Goal: Task Accomplishment & Management: Use online tool/utility

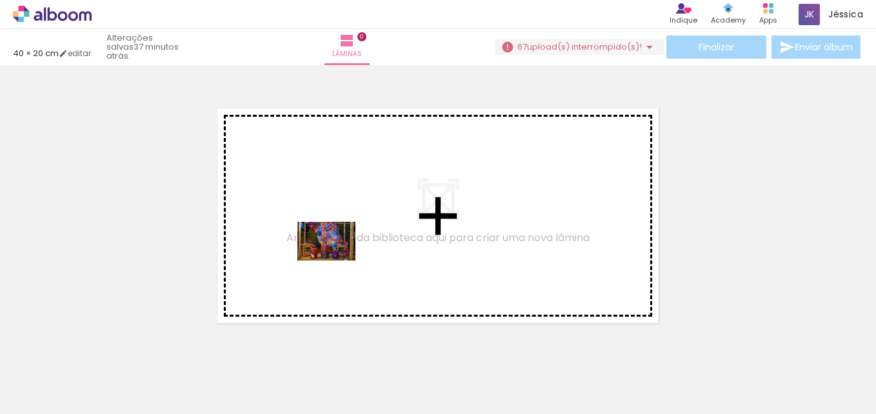
drag, startPoint x: 147, startPoint y: 376, endPoint x: 351, endPoint y: 263, distance: 233.1
click at [352, 254] on quentale-workspace at bounding box center [438, 207] width 876 height 414
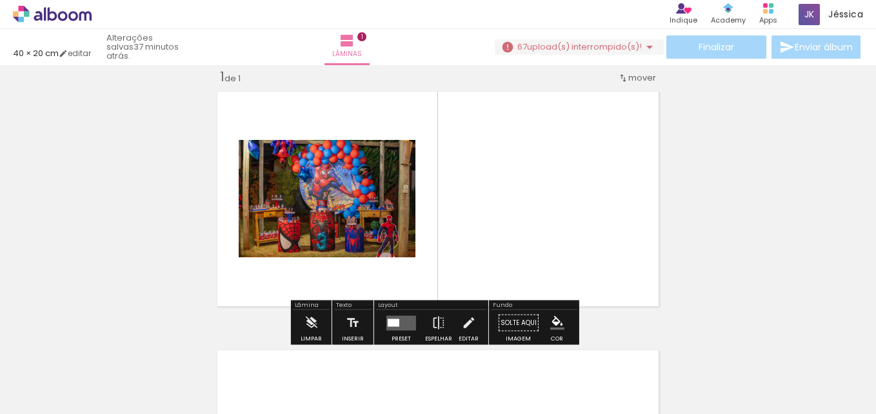
scroll to position [17, 0]
click at [392, 321] on div at bounding box center [394, 323] width 12 height 8
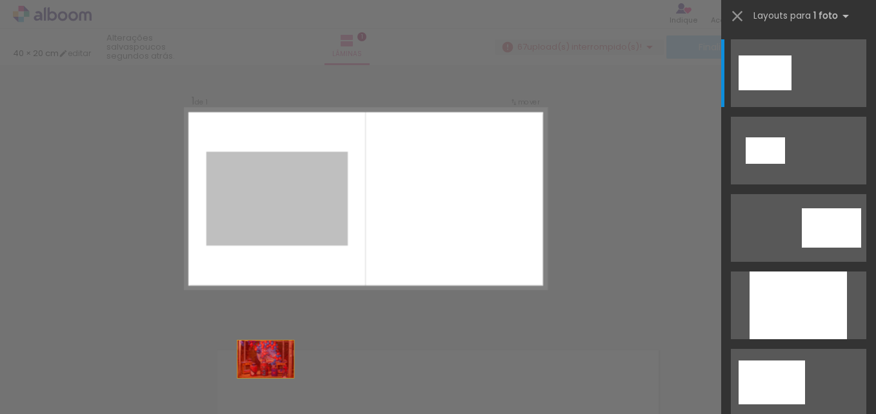
drag, startPoint x: 291, startPoint y: 217, endPoint x: 259, endPoint y: 396, distance: 181.5
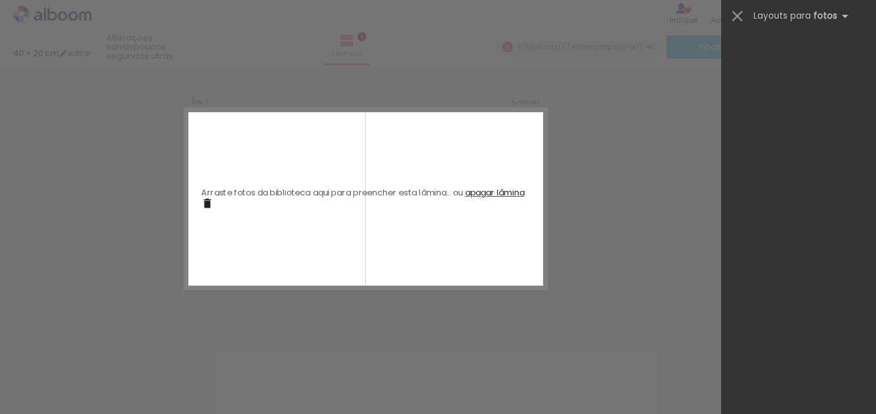
scroll to position [0, 531]
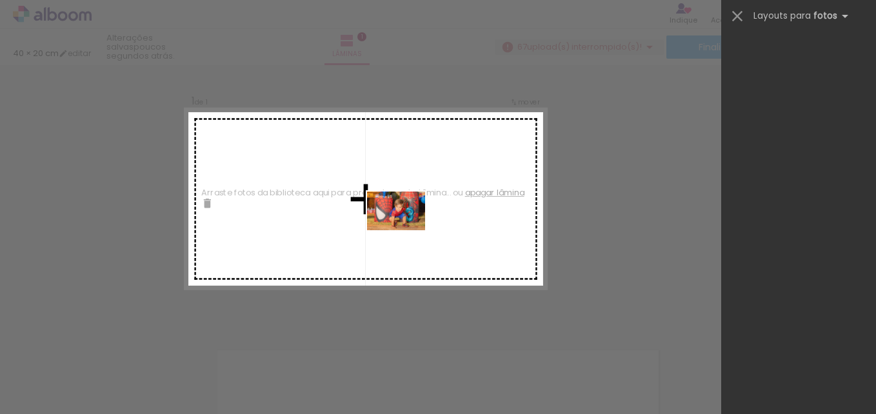
drag, startPoint x: 325, startPoint y: 381, endPoint x: 388, endPoint y: 252, distance: 143.4
click at [405, 230] on quentale-workspace at bounding box center [438, 207] width 876 height 414
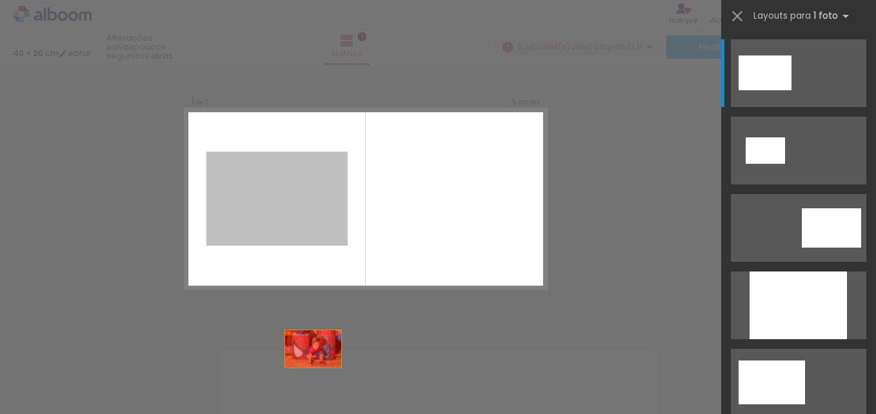
drag, startPoint x: 305, startPoint y: 216, endPoint x: 311, endPoint y: 390, distance: 173.7
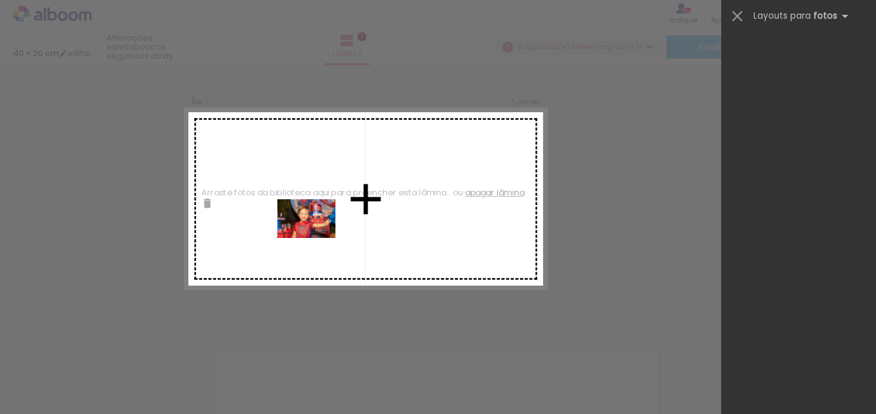
drag, startPoint x: 257, startPoint y: 374, endPoint x: 323, endPoint y: 224, distance: 164.1
click at [323, 224] on quentale-workspace at bounding box center [438, 207] width 876 height 414
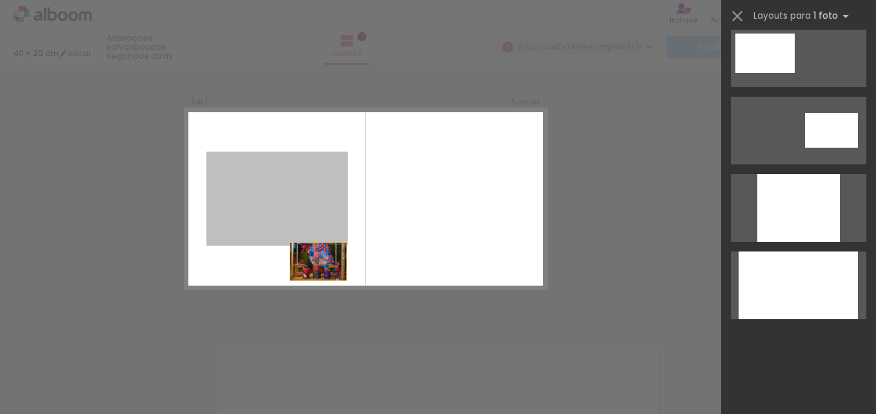
scroll to position [0, 0]
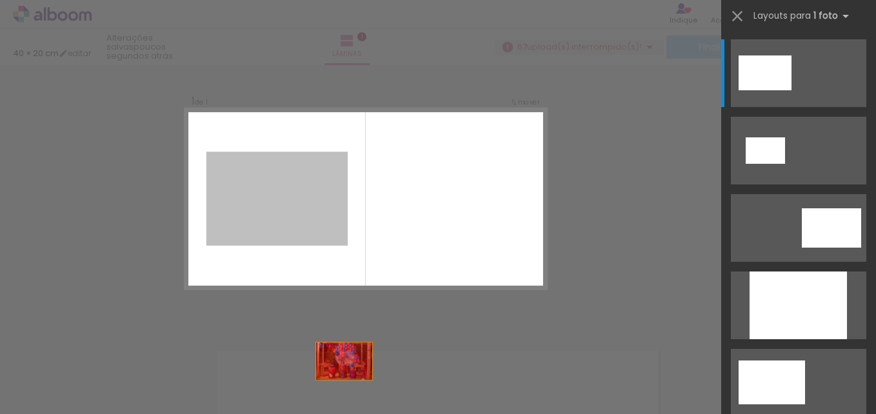
drag, startPoint x: 300, startPoint y: 213, endPoint x: 357, endPoint y: 404, distance: 199.3
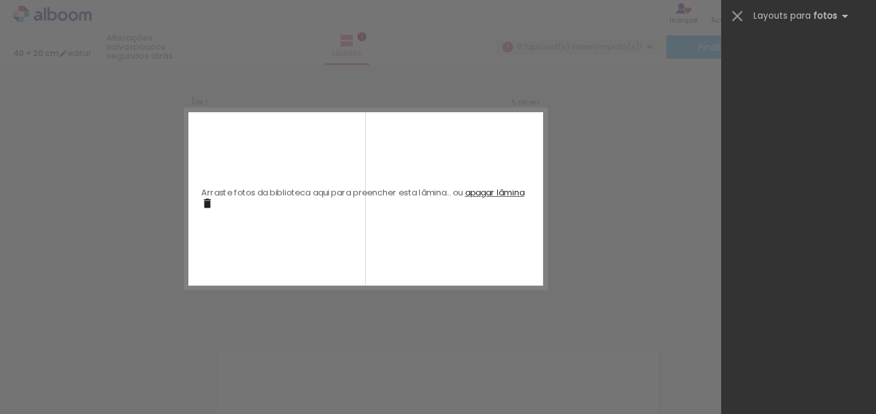
scroll to position [0, 447]
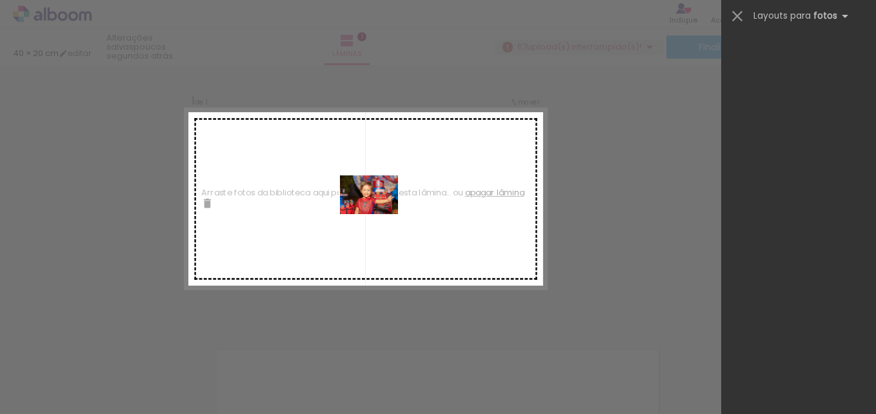
drag, startPoint x: 345, startPoint y: 383, endPoint x: 372, endPoint y: 225, distance: 161.0
click at [379, 213] on quentale-workspace at bounding box center [438, 207] width 876 height 414
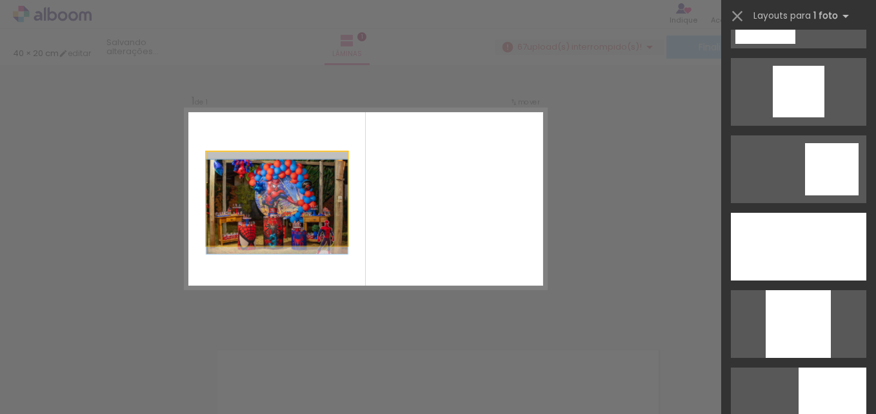
scroll to position [0, 0]
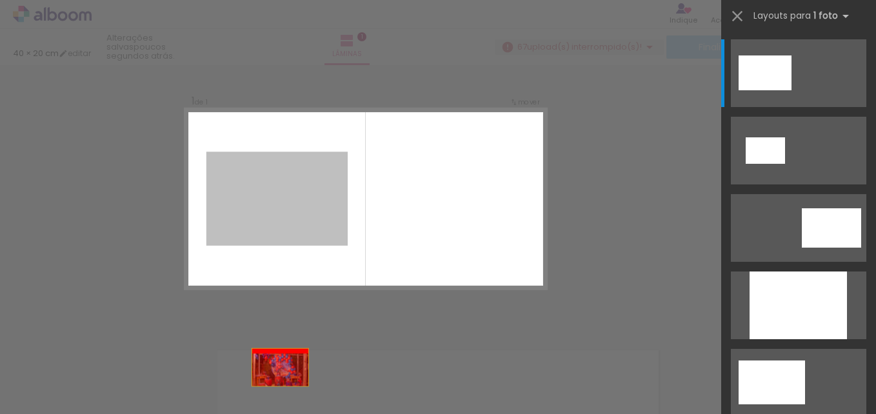
drag, startPoint x: 394, startPoint y: 234, endPoint x: 330, endPoint y: 412, distance: 189.2
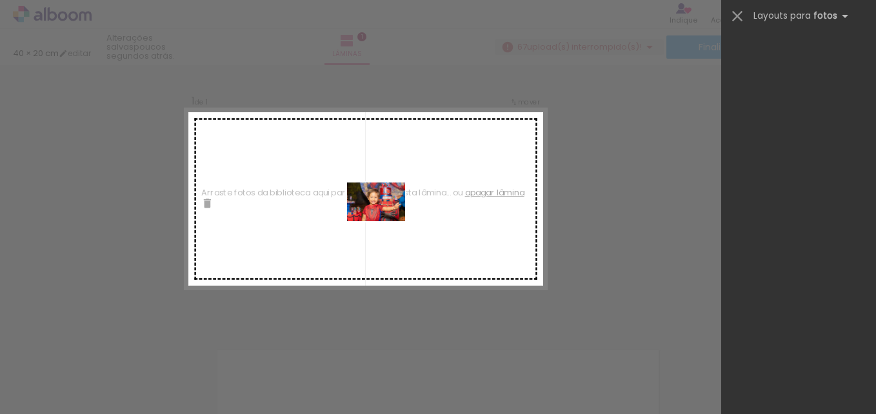
drag, startPoint x: 347, startPoint y: 374, endPoint x: 384, endPoint y: 226, distance: 152.4
click at [386, 222] on quentale-workspace at bounding box center [438, 207] width 876 height 414
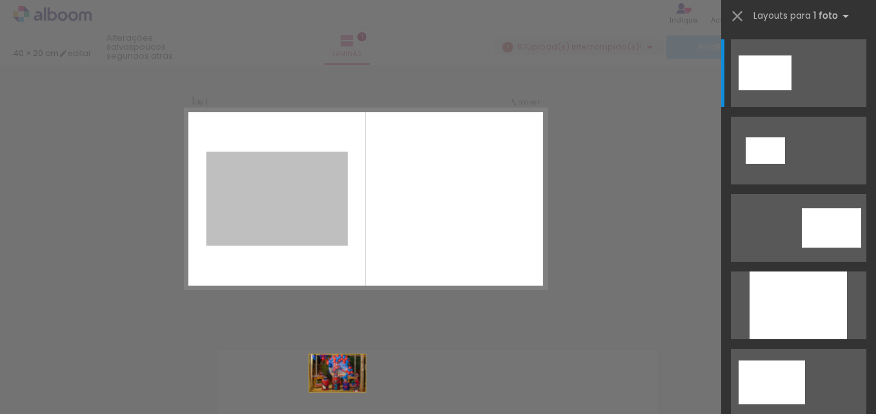
drag, startPoint x: 296, startPoint y: 203, endPoint x: 352, endPoint y: 422, distance: 226.5
click at [352, 414] on html "link( href="../../bower_components/polymer/polymer.html" rel="import" ) picture…" at bounding box center [438, 207] width 876 height 414
drag, startPoint x: 310, startPoint y: 217, endPoint x: 339, endPoint y: 414, distance: 198.9
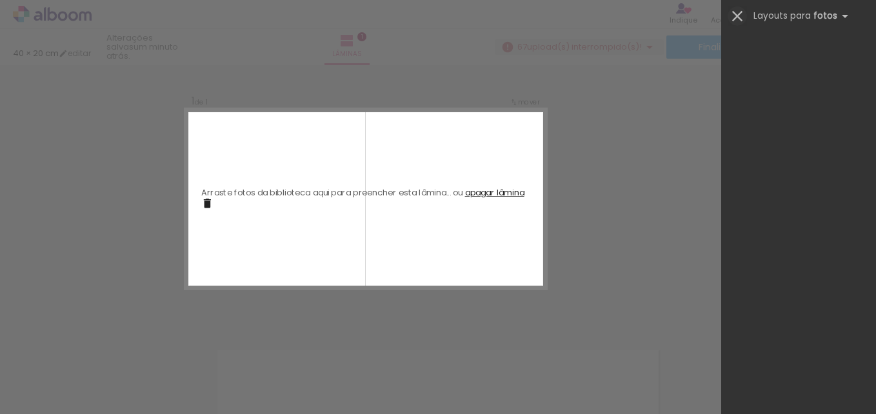
click at [737, 16] on iron-icon at bounding box center [738, 16] width 18 height 18
